Goal: Find contact information

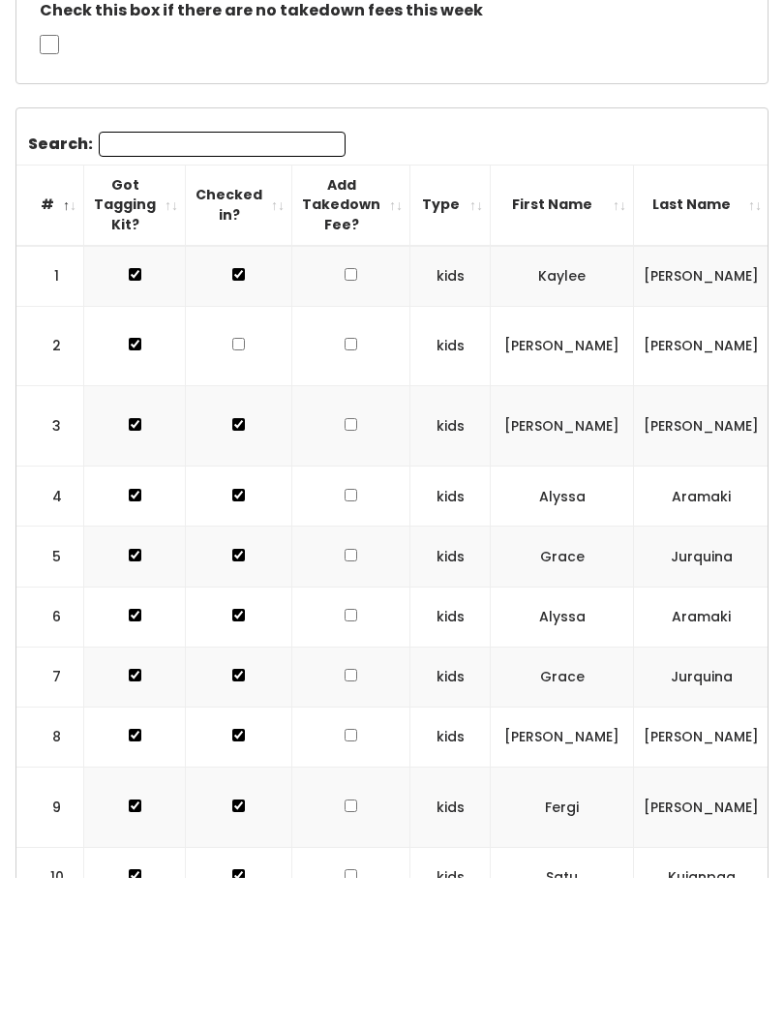
scroll to position [0, 470]
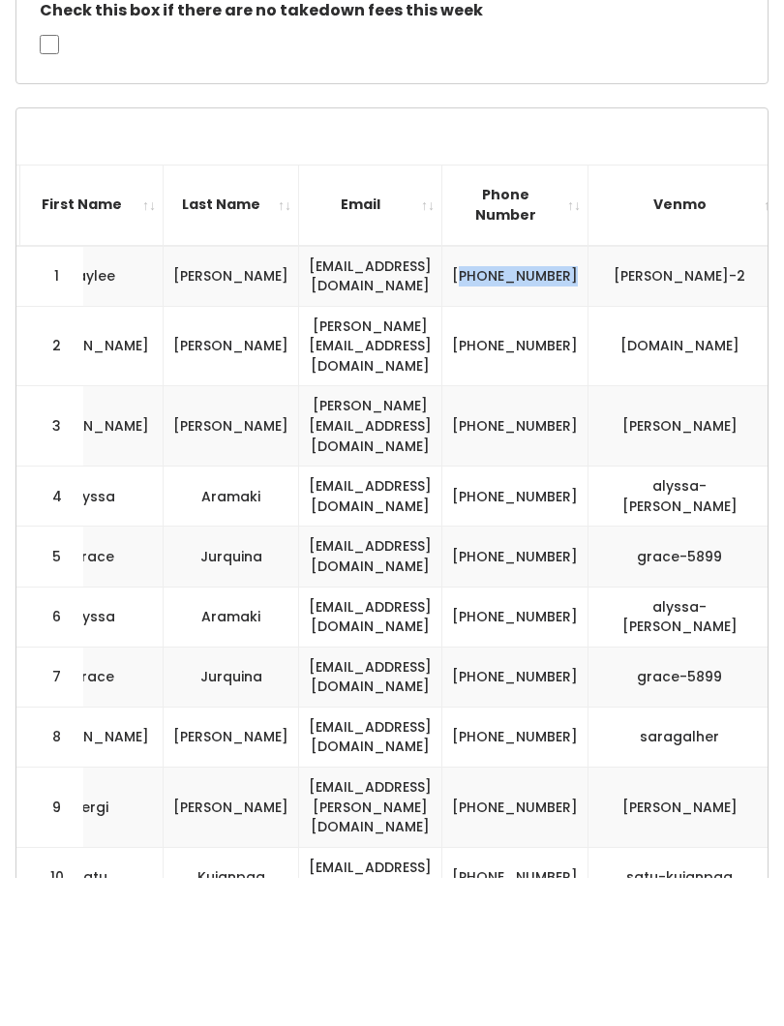
click at [588, 615] on td "(801) 201-0454" at bounding box center [515, 645] width 146 height 60
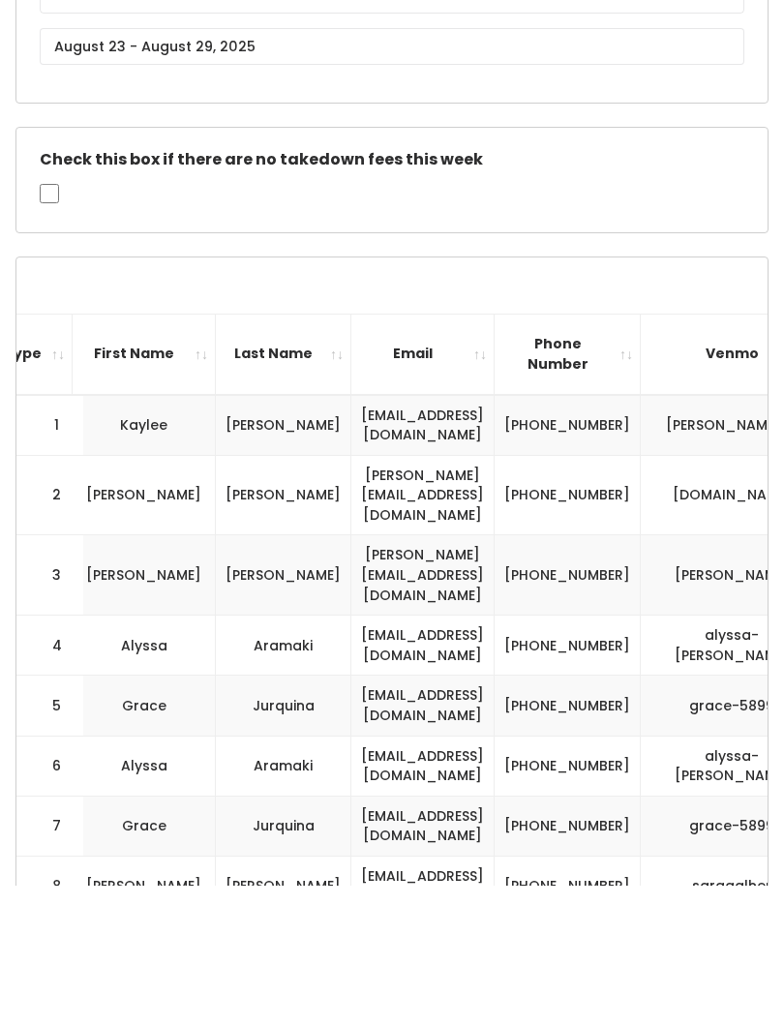
scroll to position [0, 0]
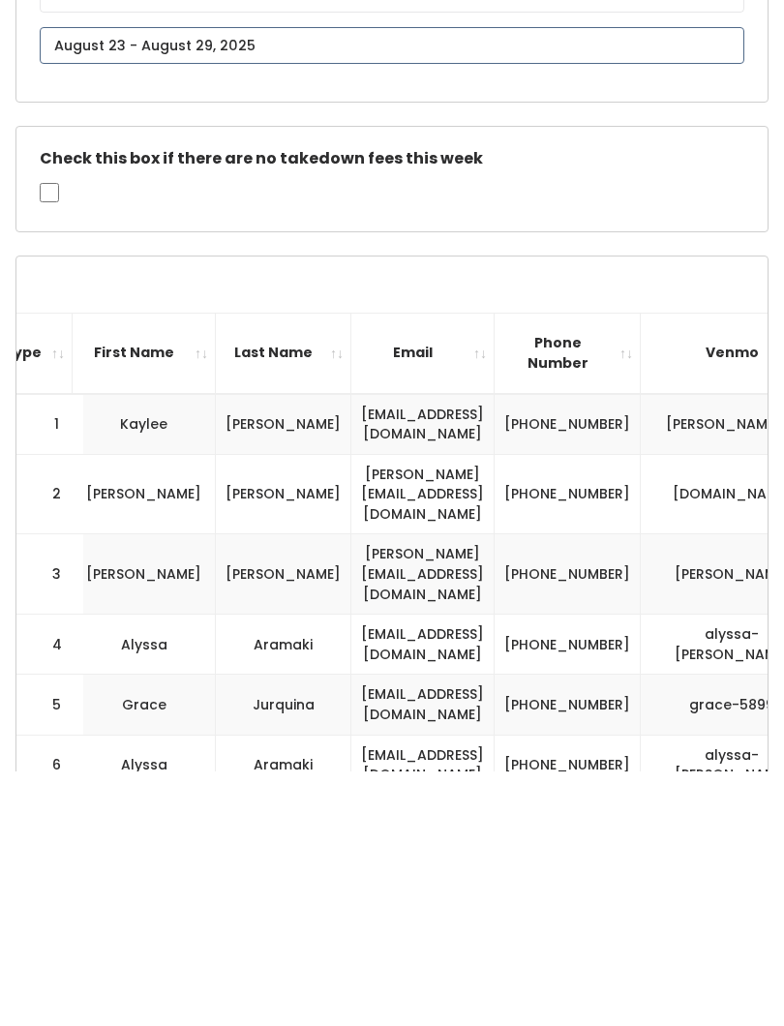
click at [691, 293] on input "text" at bounding box center [392, 301] width 705 height 37
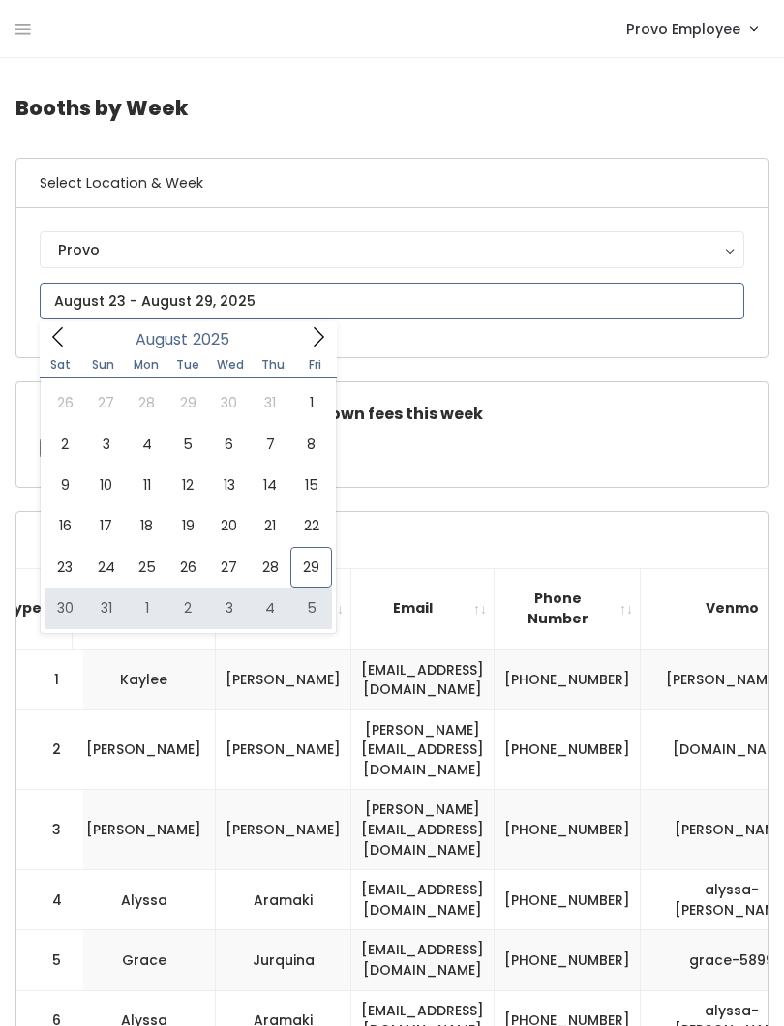
type input "August 30 to September 5"
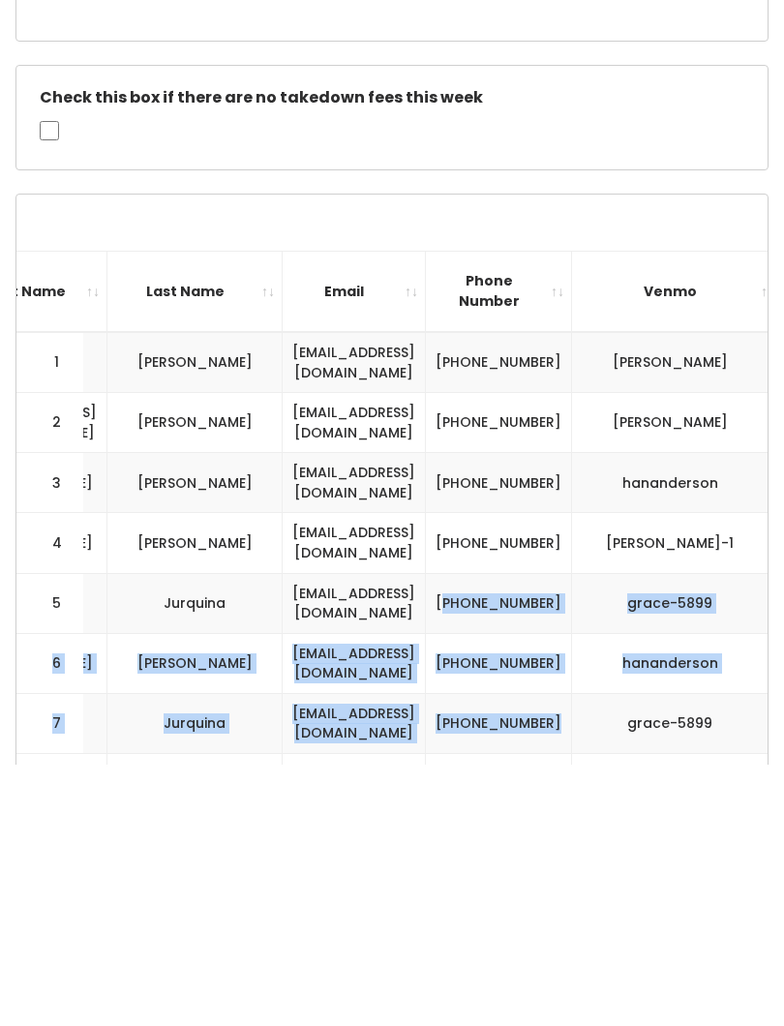
scroll to position [295, 0]
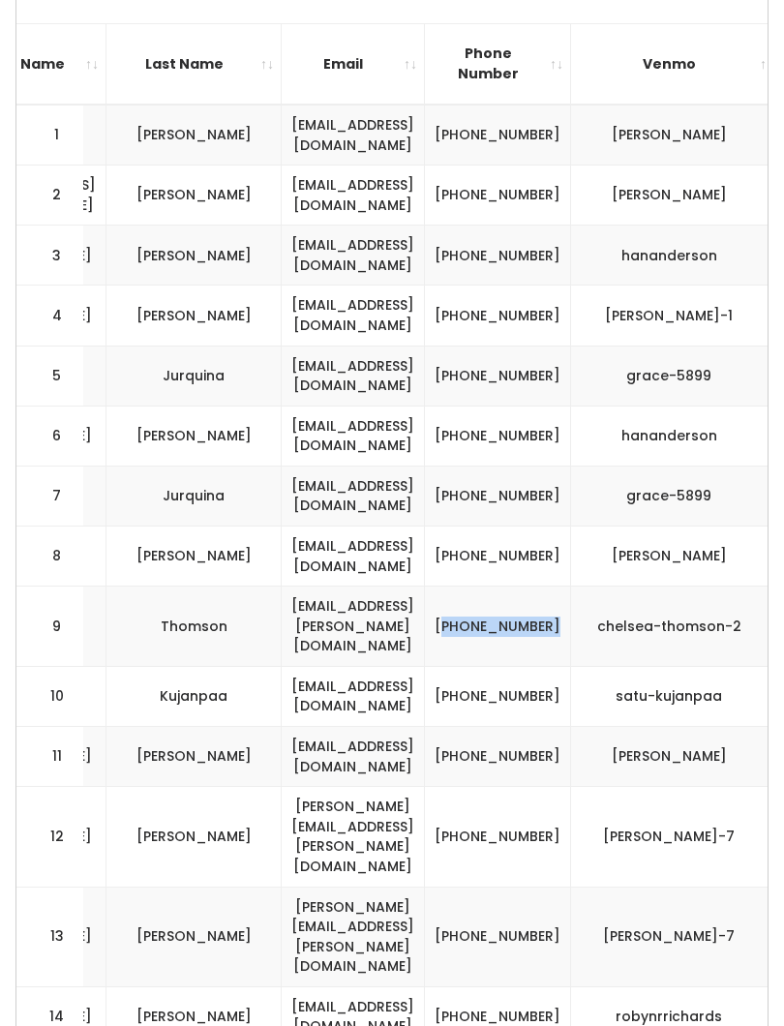
scroll to position [0, 527]
click at [415, 319] on td "[EMAIL_ADDRESS][DOMAIN_NAME]" at bounding box center [354, 316] width 143 height 60
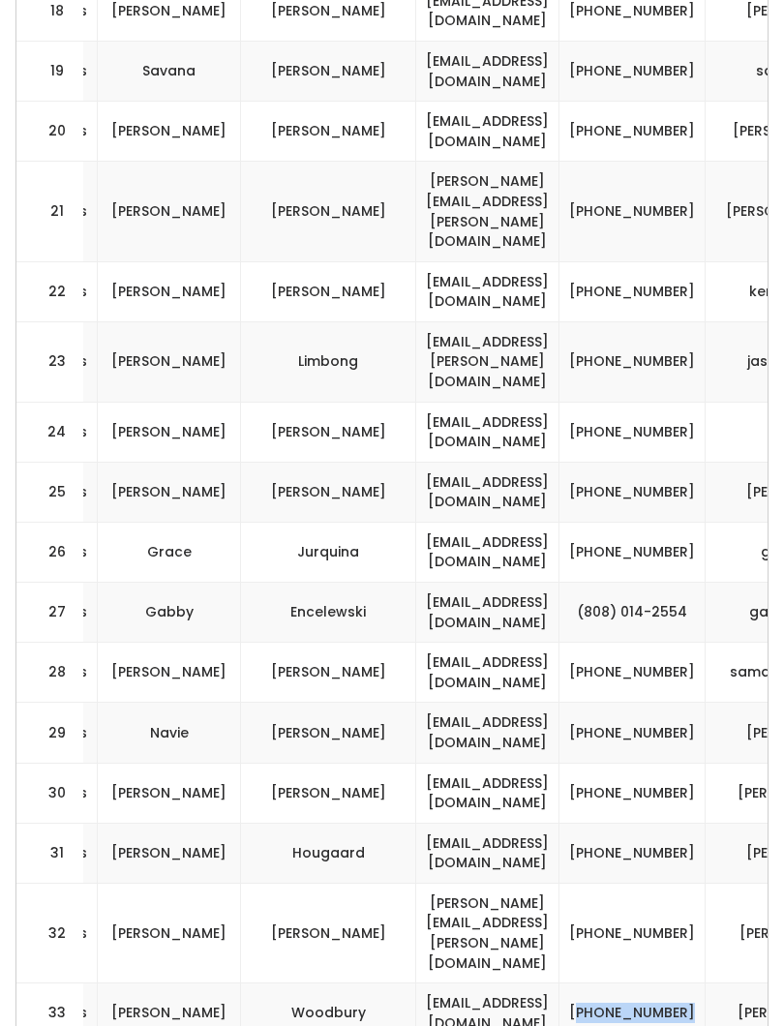
scroll to position [2007, 0]
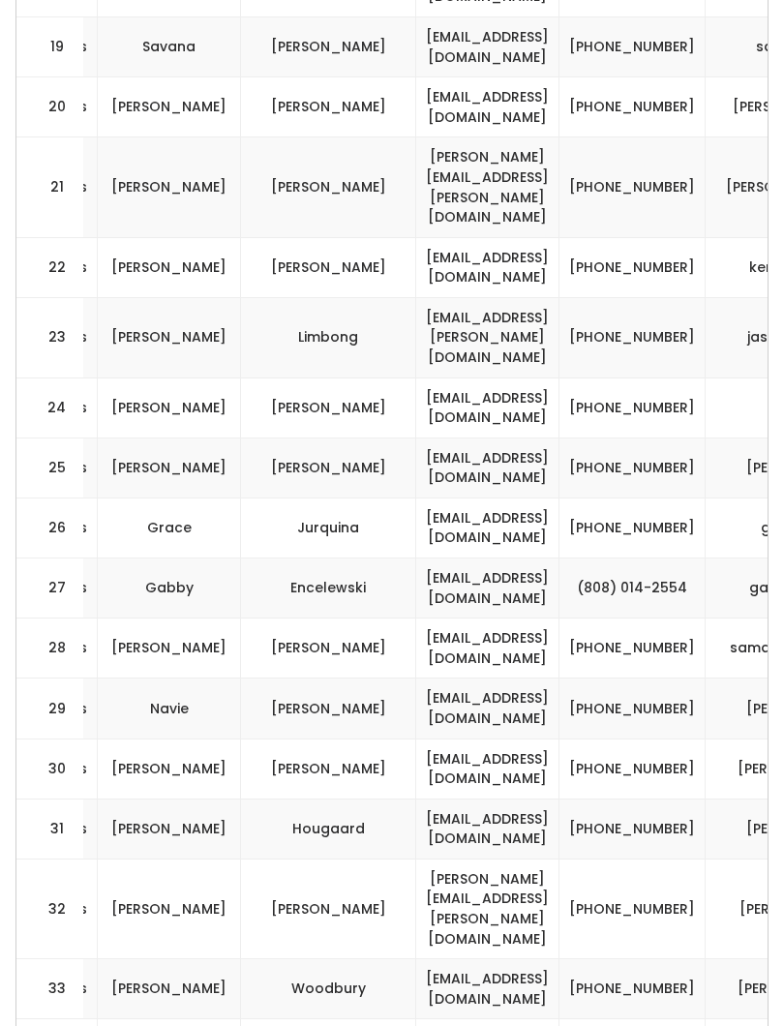
scroll to position [2032, 0]
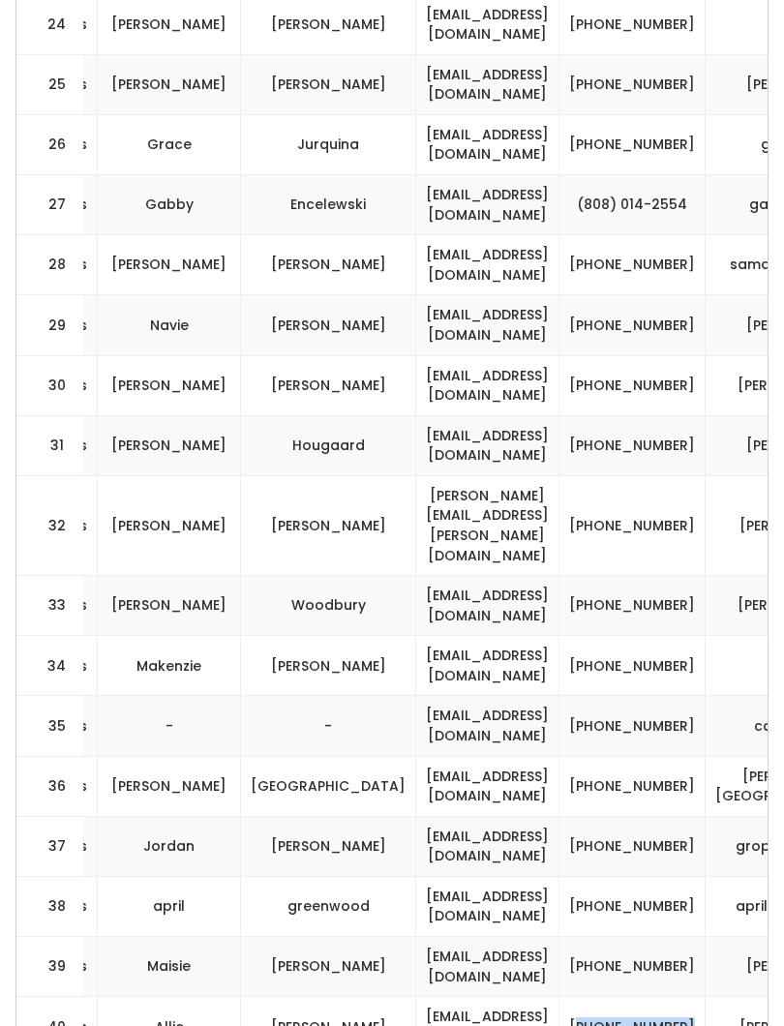
scroll to position [2415, 0]
click at [75, 876] on td "38" at bounding box center [50, 906] width 68 height 60
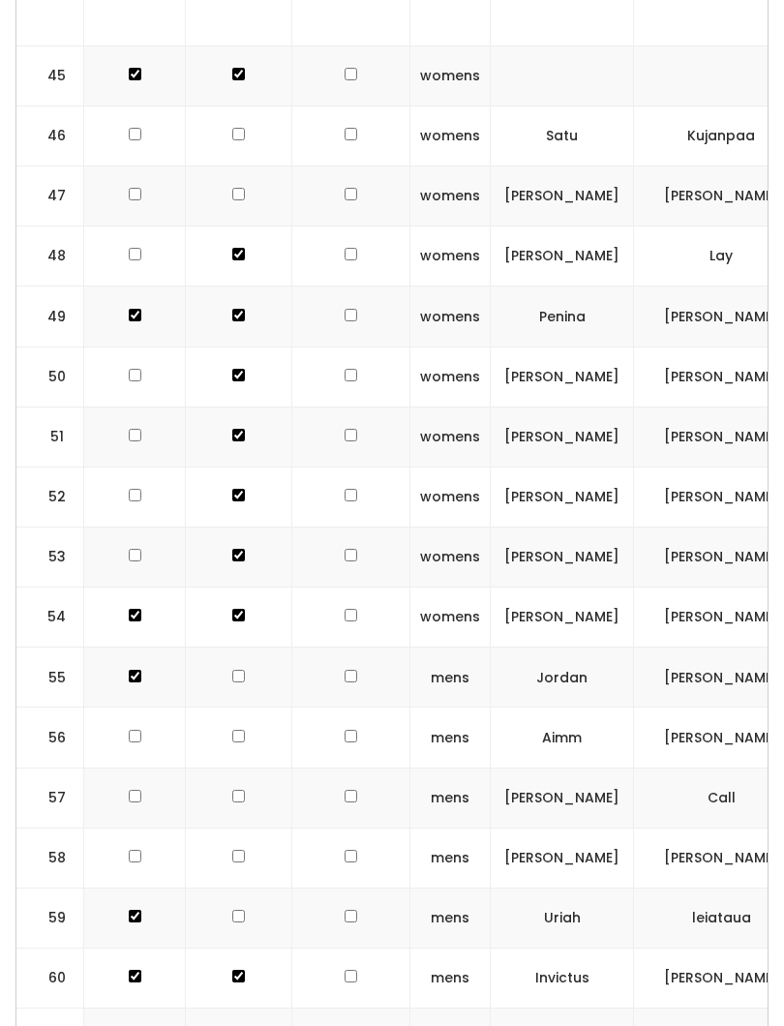
scroll to position [3818, 0]
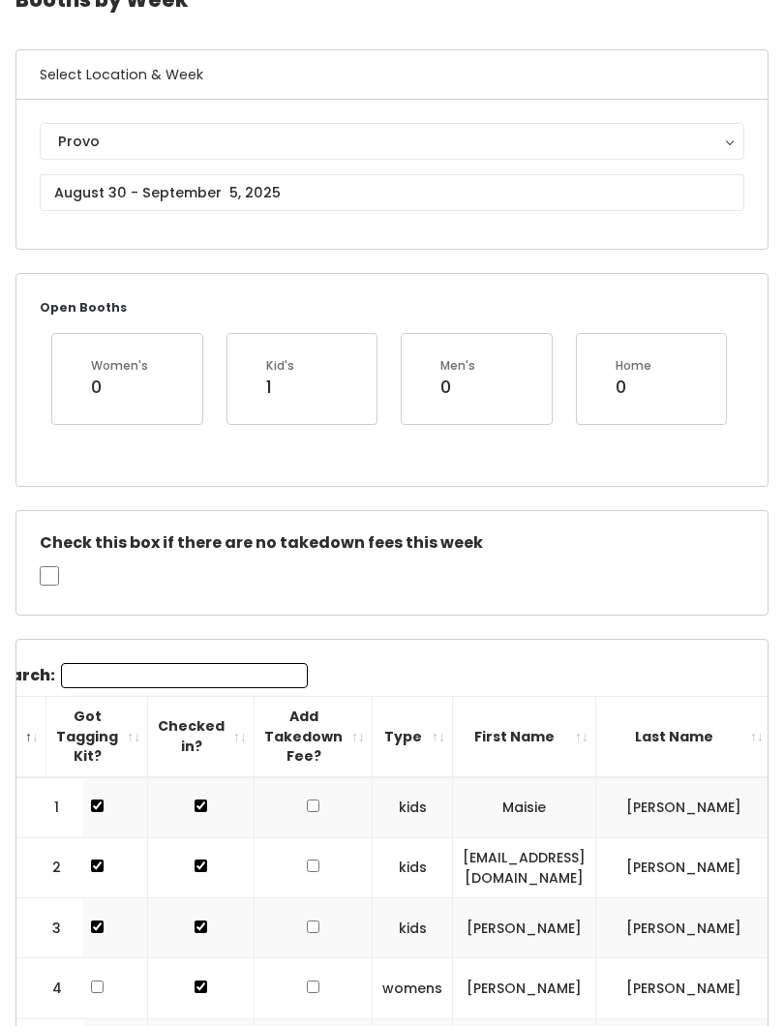
scroll to position [0, 0]
